Goal: Information Seeking & Learning: Learn about a topic

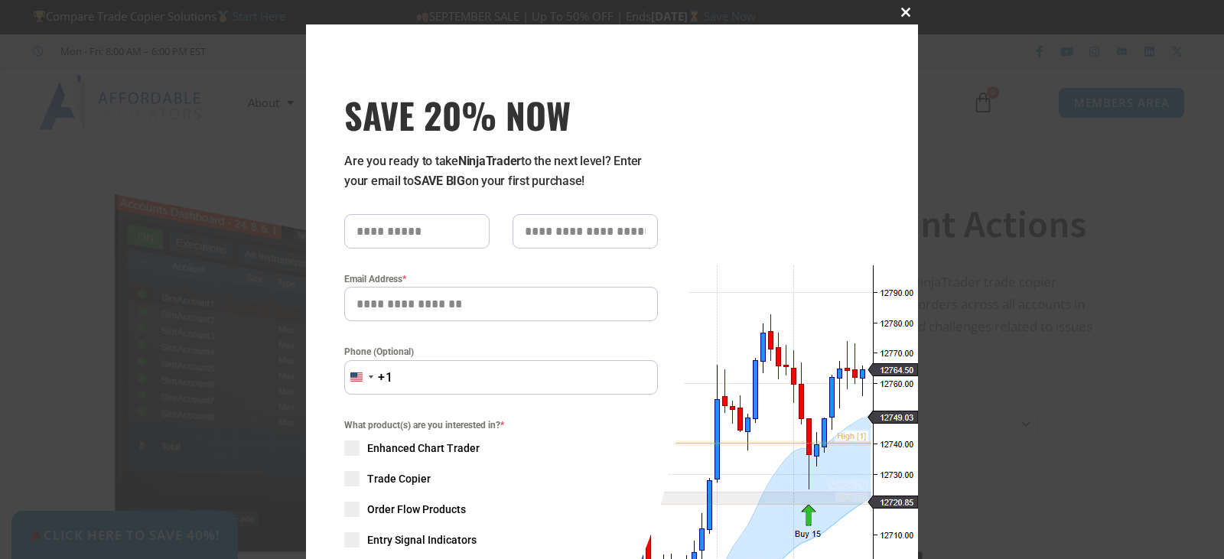
click at [901, 17] on button "Close this module" at bounding box center [905, 12] width 24 height 24
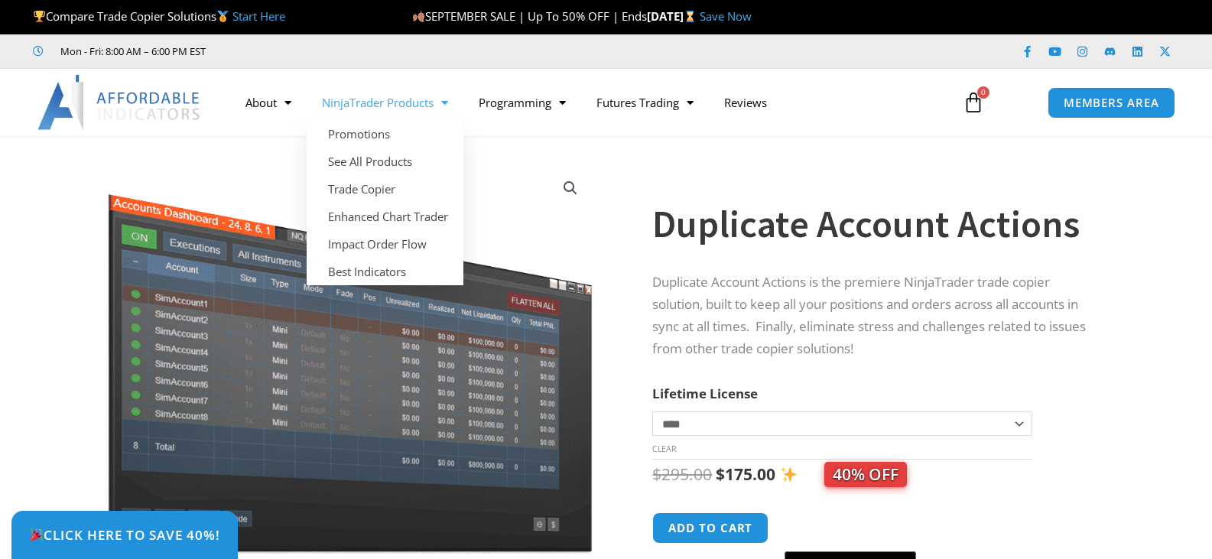
click at [426, 102] on link "NinjaTrader Products" at bounding box center [385, 102] width 157 height 35
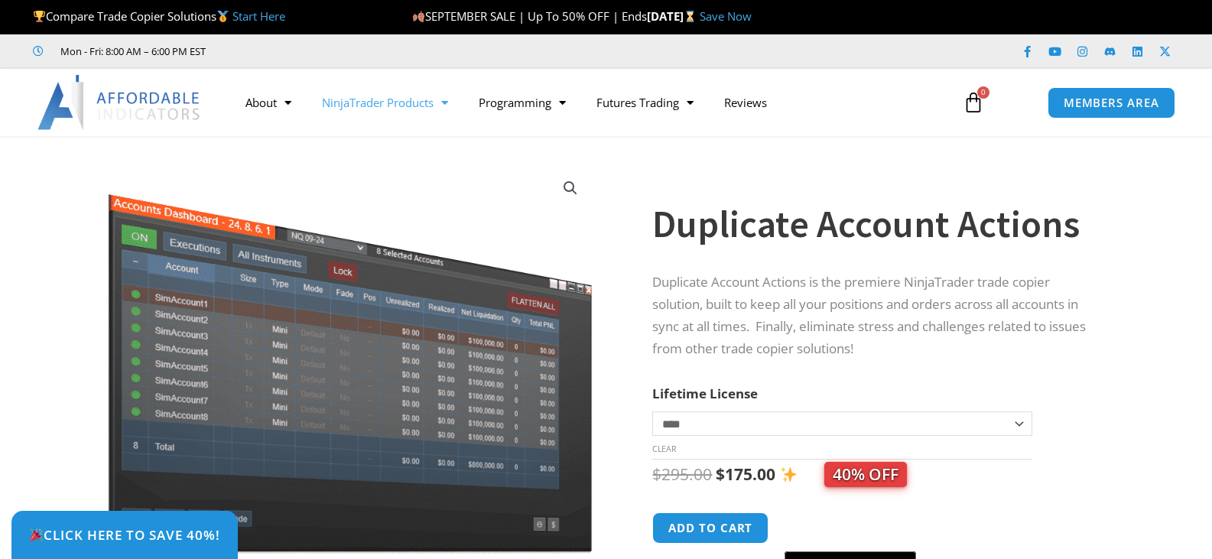
click at [426, 102] on link "NinjaTrader Products" at bounding box center [385, 102] width 157 height 35
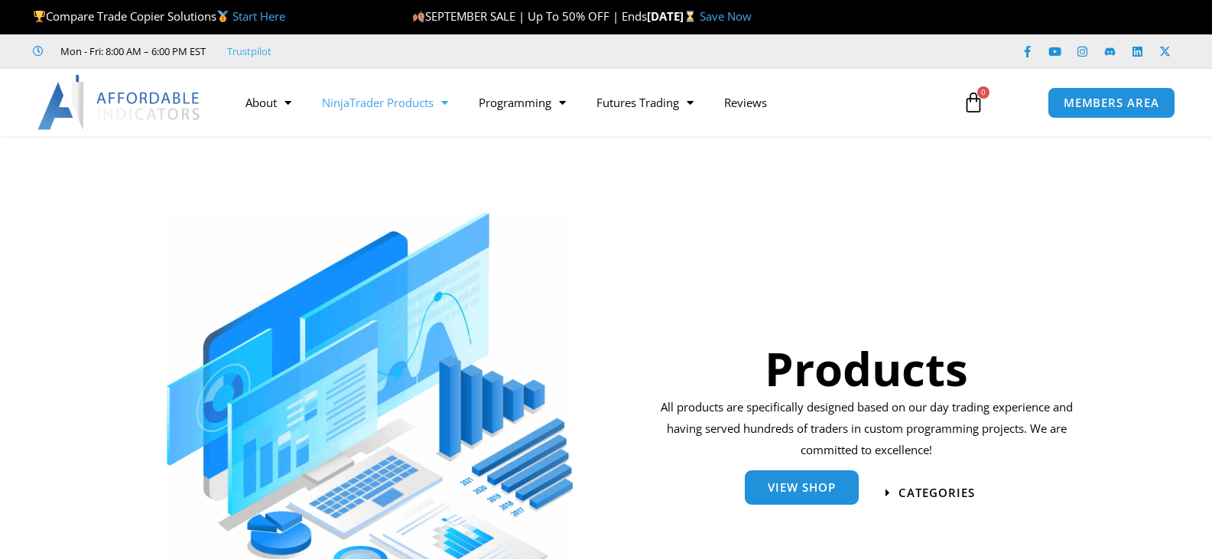
click at [805, 490] on span "View Shop" at bounding box center [802, 487] width 68 height 11
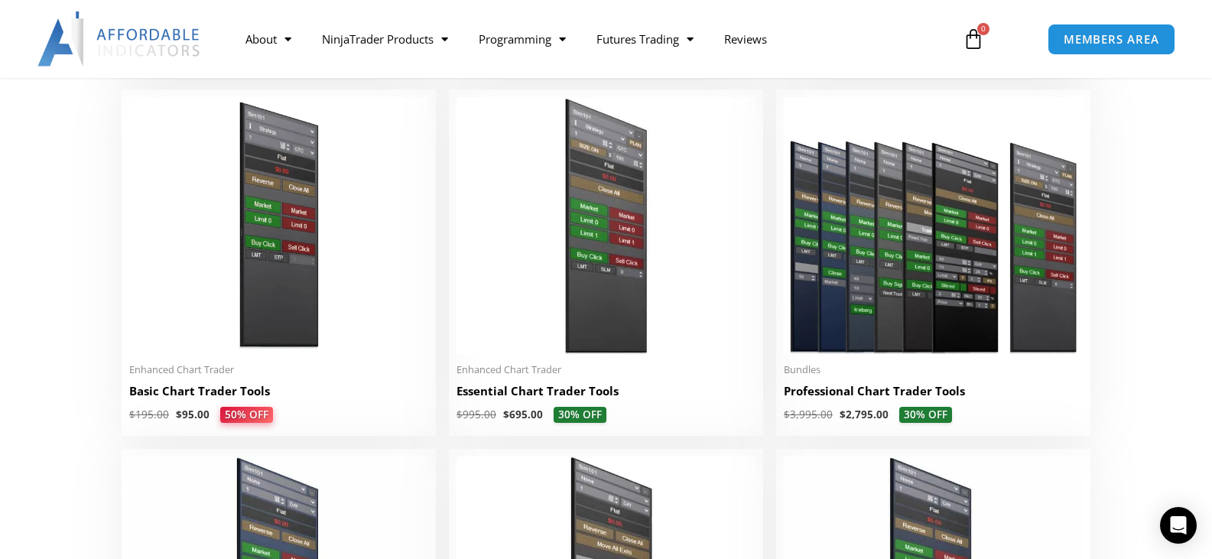
scroll to position [692, 0]
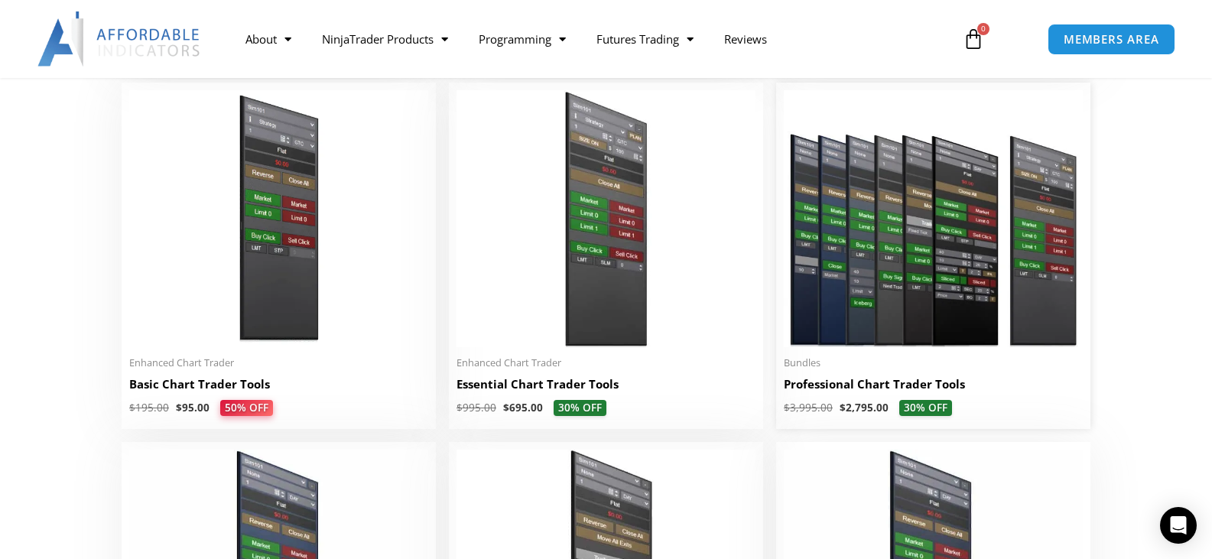
click at [933, 237] on img at bounding box center [933, 218] width 299 height 257
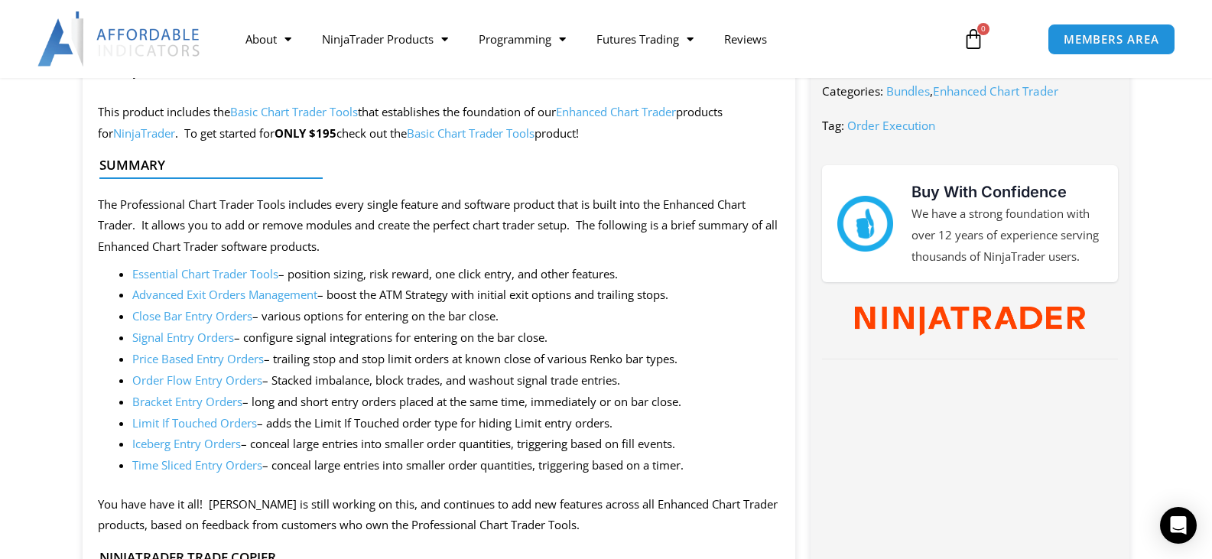
scroll to position [661, 0]
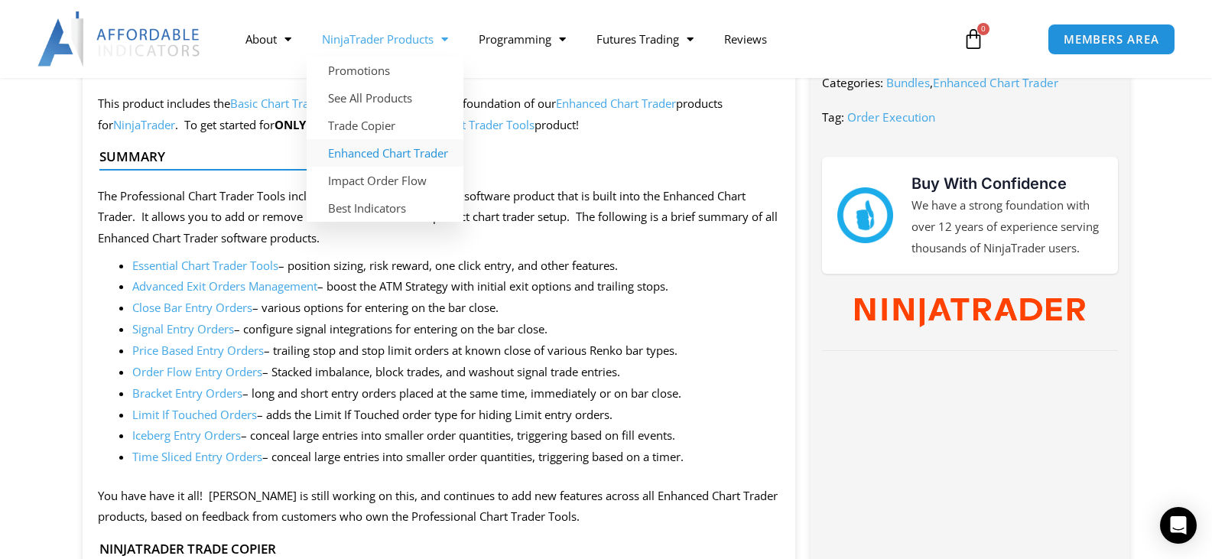
click at [377, 147] on link "Enhanced Chart Trader" at bounding box center [385, 153] width 157 height 28
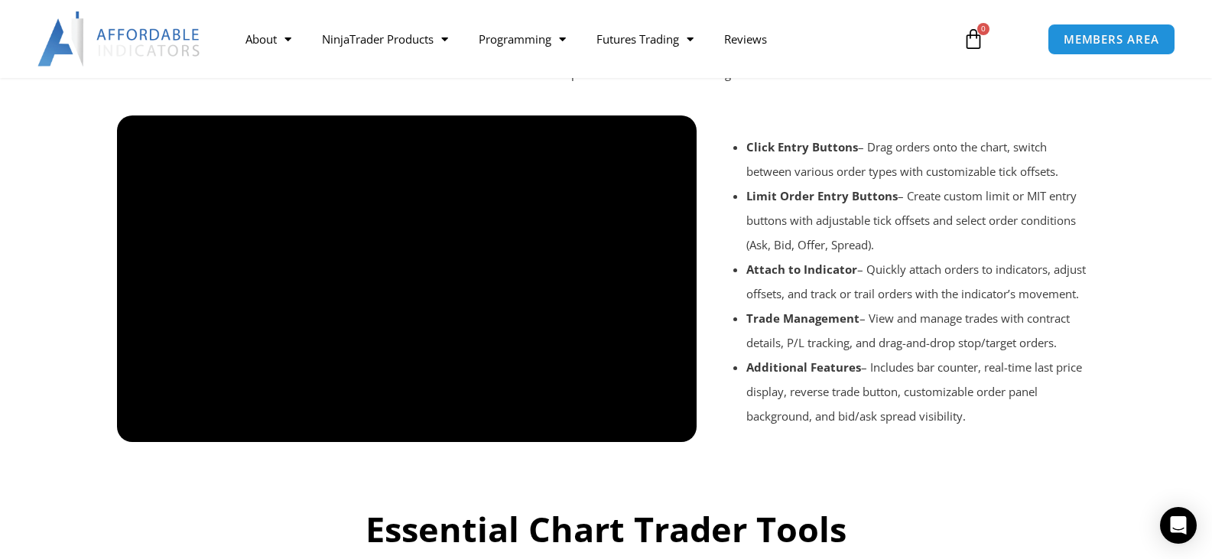
scroll to position [1292, 0]
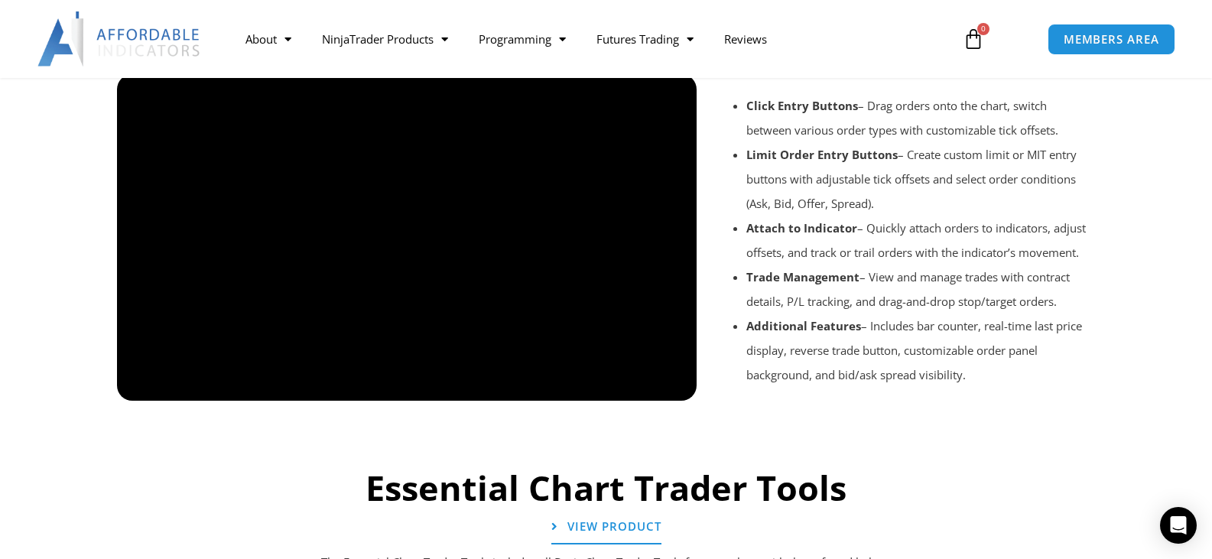
click at [672, 386] on div at bounding box center [606, 422] width 994 height 73
click at [623, 386] on div at bounding box center [606, 422] width 994 height 73
click at [628, 389] on div at bounding box center [606, 422] width 994 height 73
click at [629, 386] on div at bounding box center [606, 422] width 994 height 73
